Goal: Transaction & Acquisition: Subscribe to service/newsletter

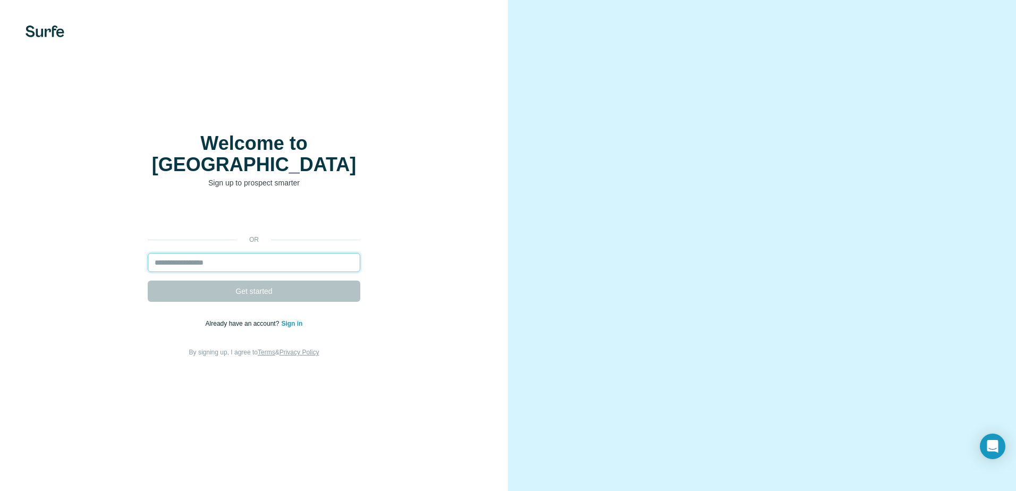
click at [197, 255] on input "email" at bounding box center [254, 262] width 212 height 19
click at [529, 255] on div at bounding box center [762, 245] width 508 height 491
click at [279, 261] on input "email" at bounding box center [254, 262] width 212 height 19
type input "**********"
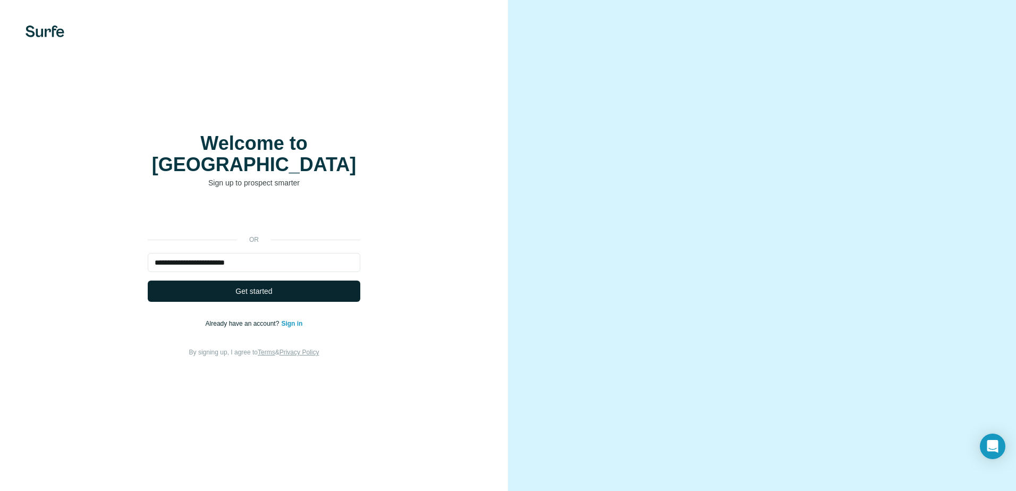
click at [276, 280] on button "Get started" at bounding box center [254, 290] width 212 height 21
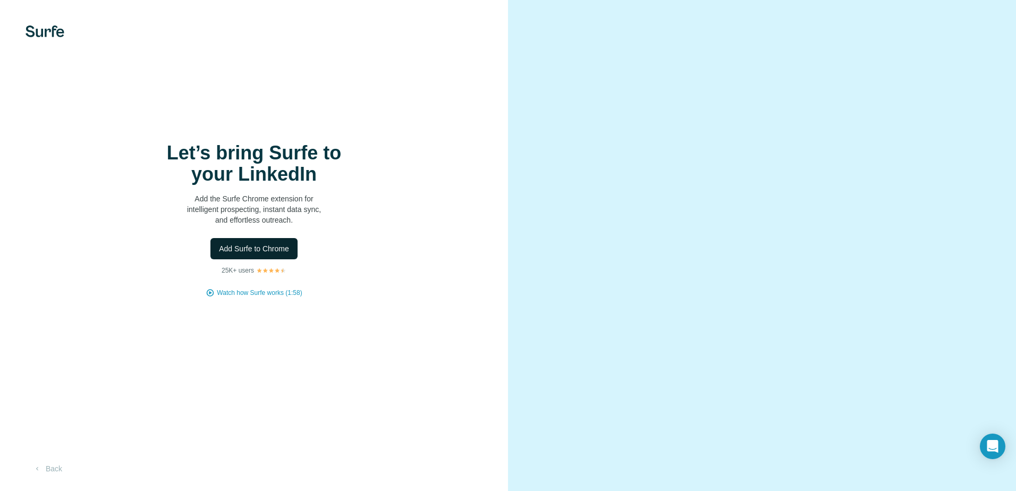
click at [257, 252] on span "Add Surfe to Chrome" at bounding box center [254, 248] width 70 height 11
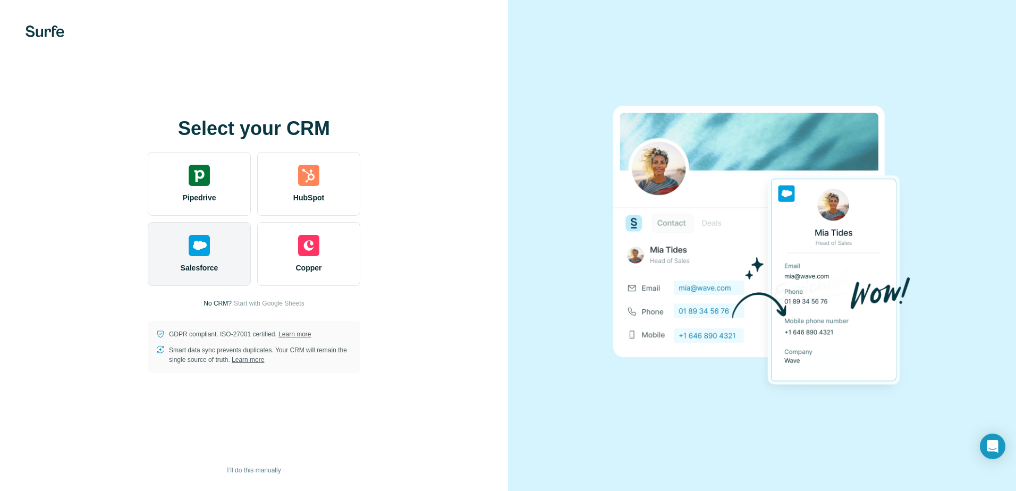
click at [199, 241] on img at bounding box center [199, 245] width 21 height 21
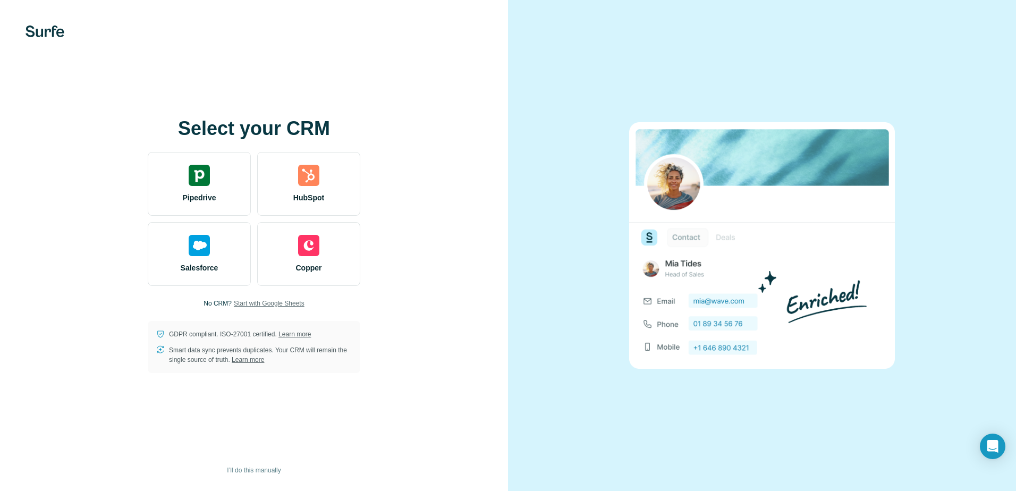
click at [258, 302] on span "Start with Google Sheets" at bounding box center [269, 304] width 71 height 10
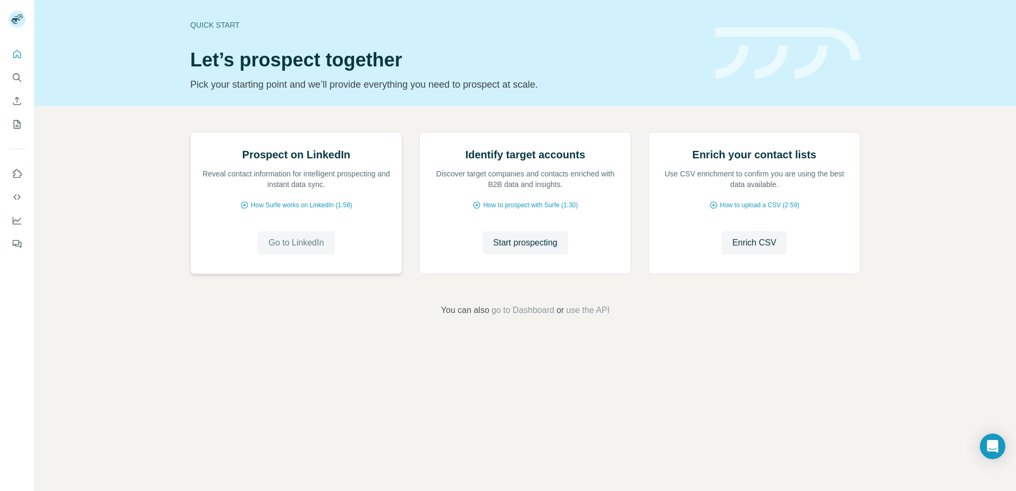
click at [291, 249] on span "Go to LinkedIn" at bounding box center [295, 242] width 55 height 13
click at [280, 210] on span "How Surfe works on LinkedIn (1:58)" at bounding box center [301, 205] width 101 height 10
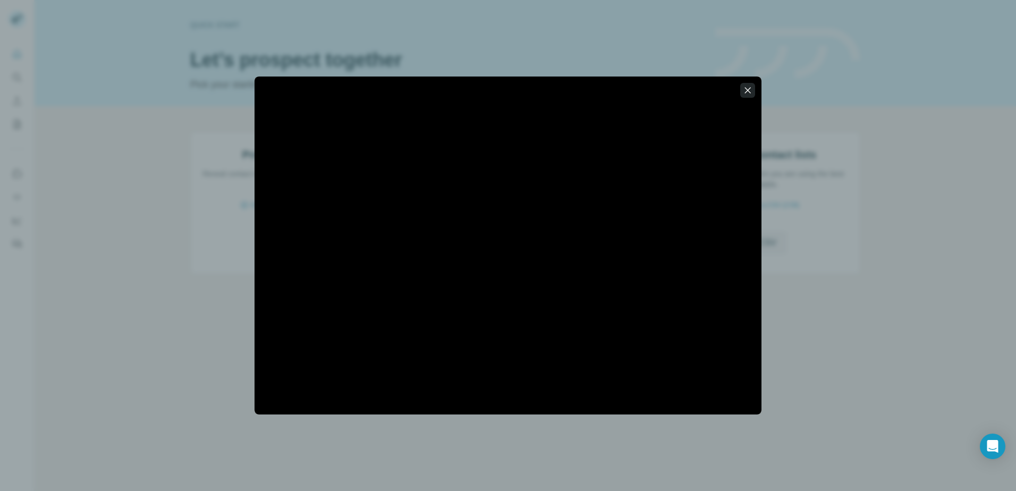
click at [749, 92] on icon "button" at bounding box center [747, 90] width 11 height 11
